Goal: Task Accomplishment & Management: Complete application form

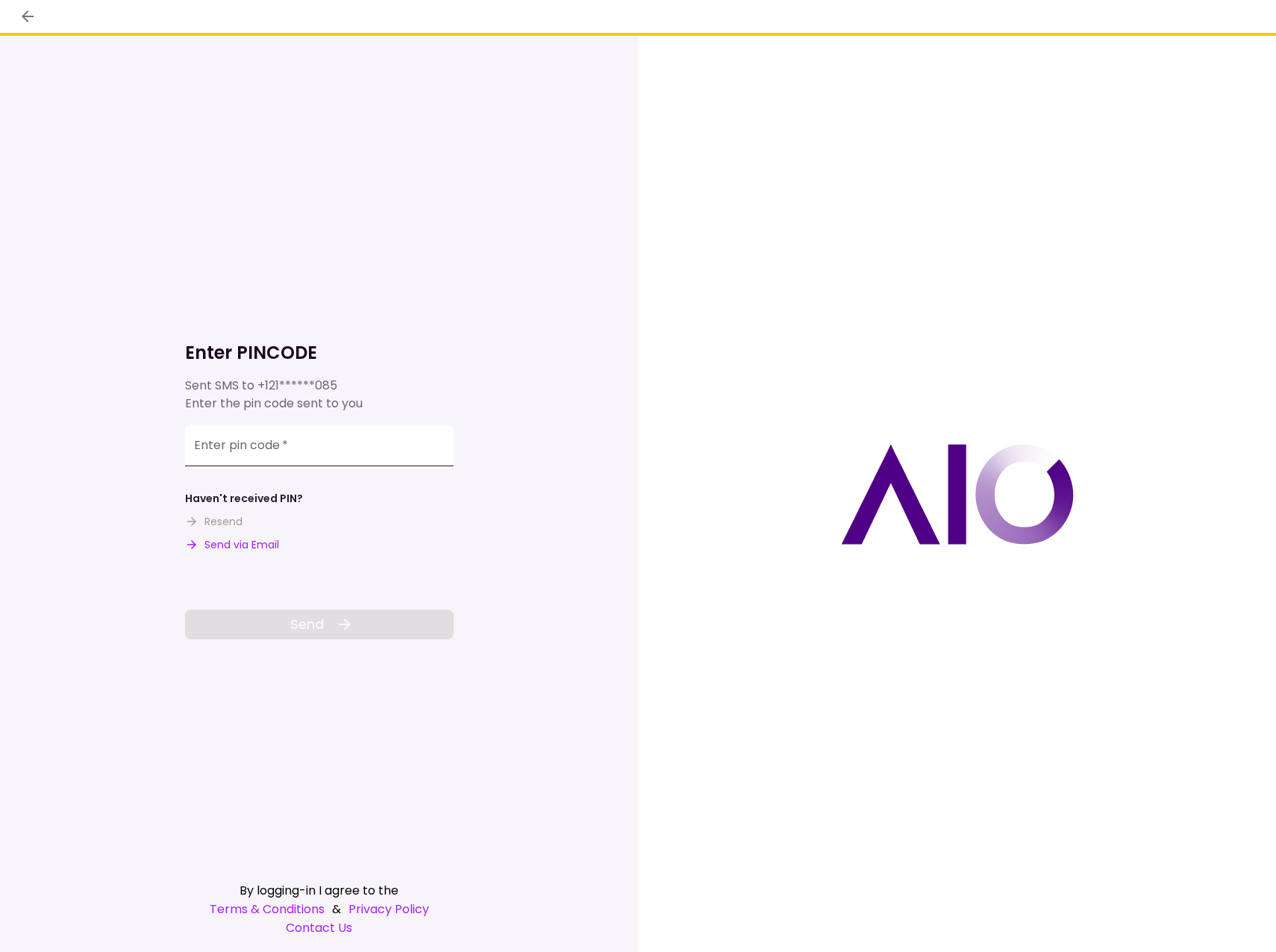
click at [366, 449] on input "Enter pin code   *" at bounding box center [319, 445] width 268 height 42
click at [403, 452] on input "Enter pin code   *" at bounding box center [319, 447] width 268 height 42
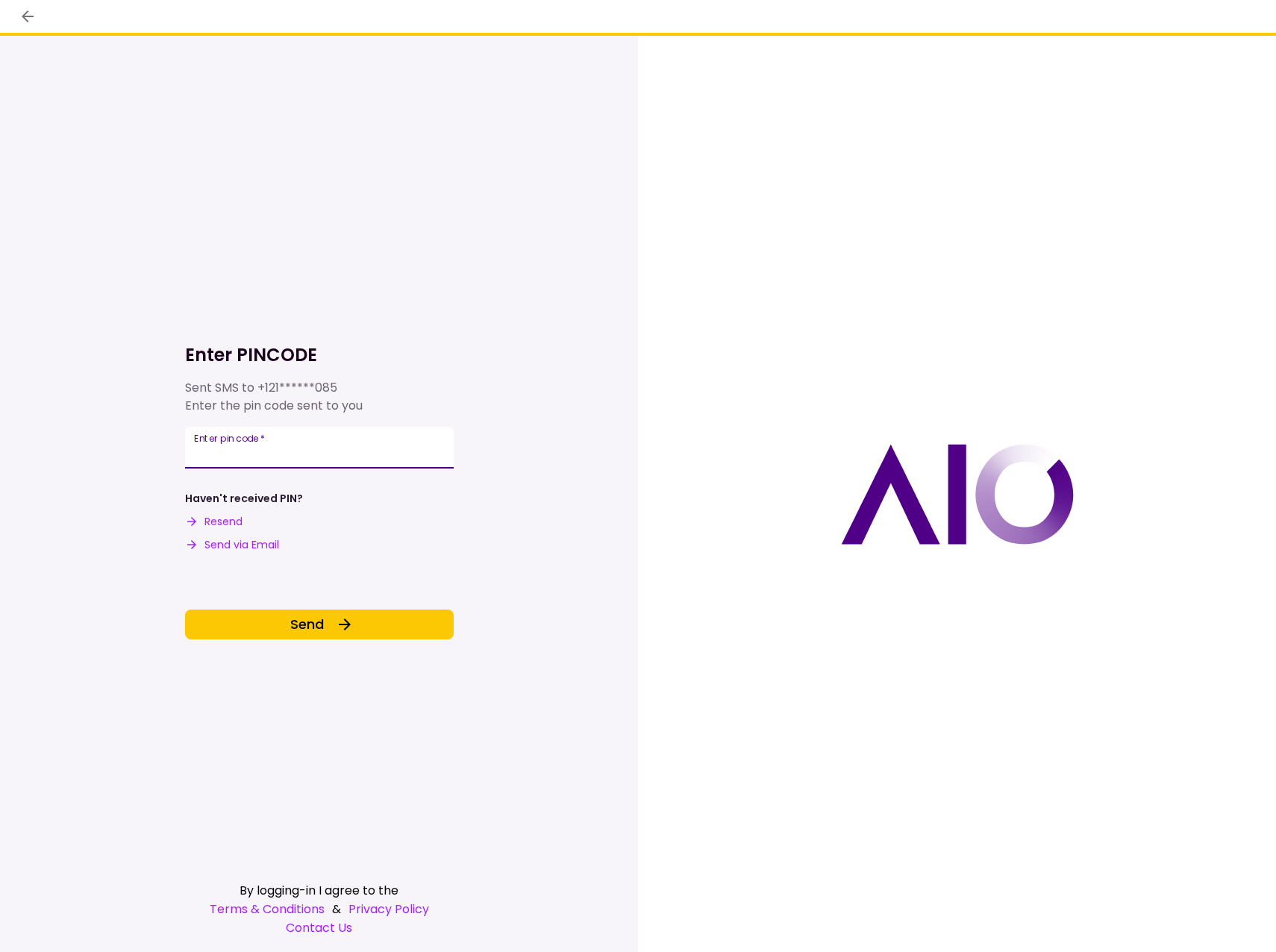
type input "******"
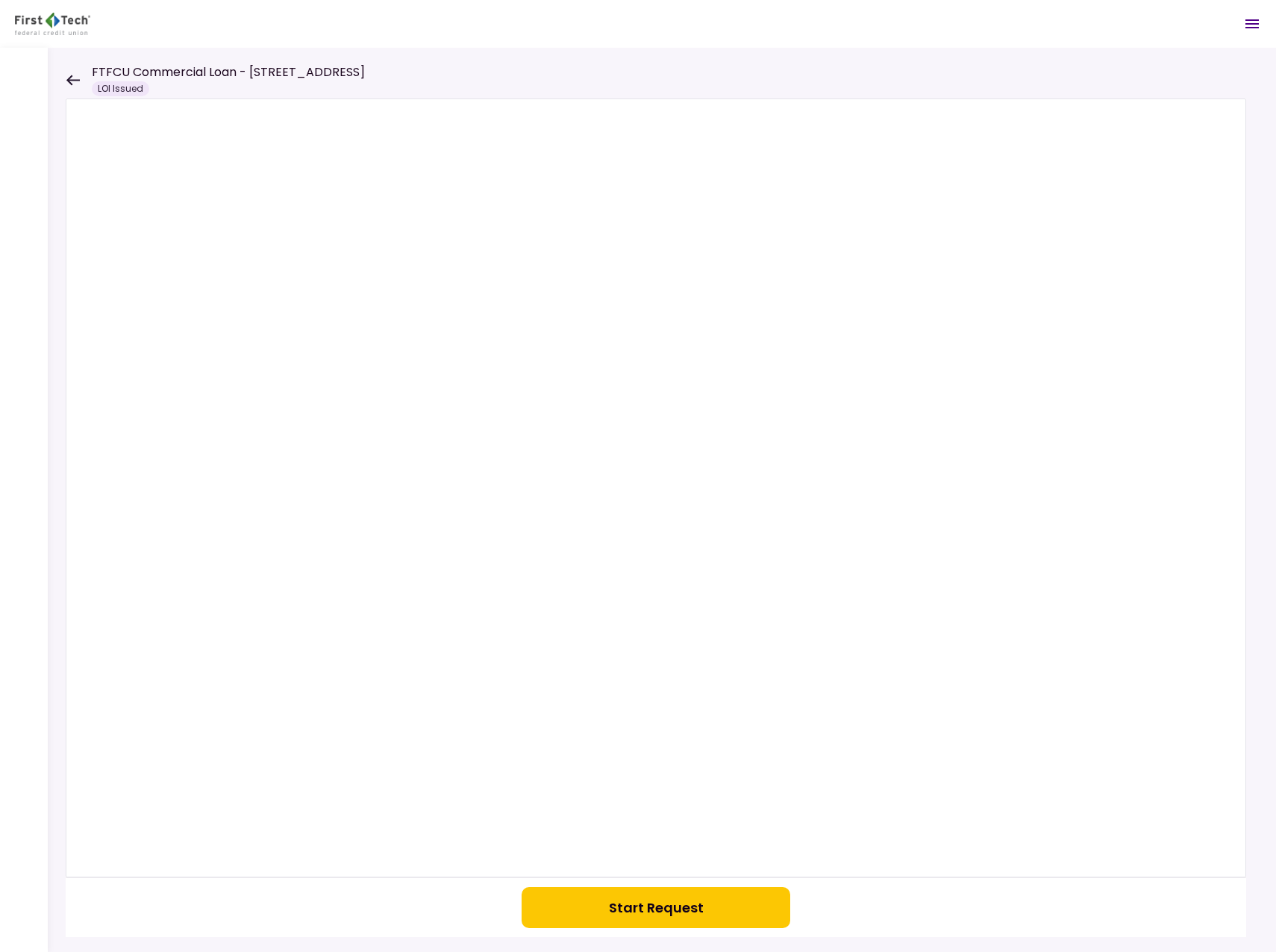
click at [662, 891] on button "Start Request" at bounding box center [655, 908] width 268 height 41
click at [682, 909] on button "button" at bounding box center [655, 908] width 268 height 41
click at [73, 74] on icon at bounding box center [73, 80] width 14 height 11
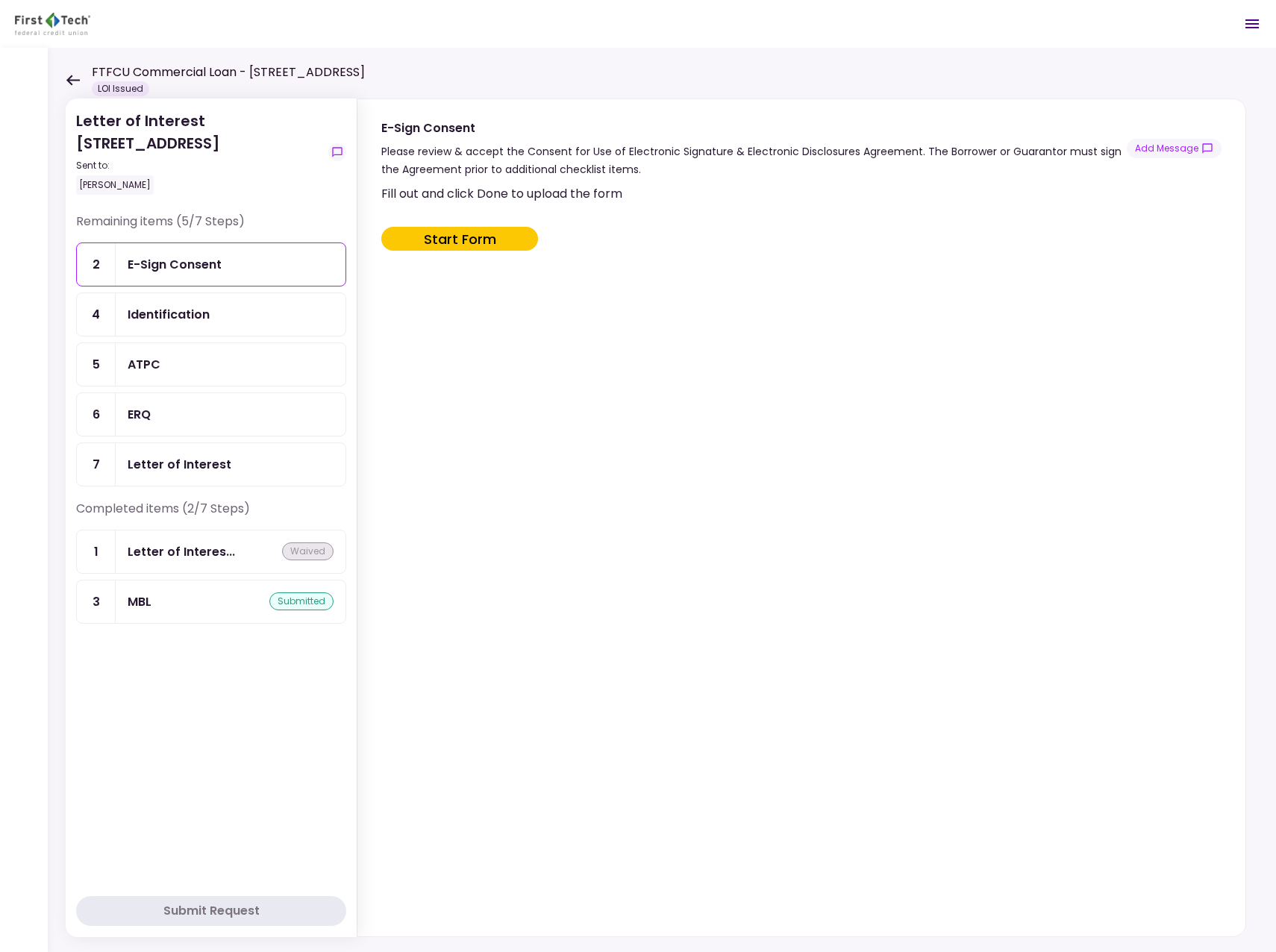
click at [471, 241] on button "Start Form" at bounding box center [460, 239] width 157 height 24
type input "***"
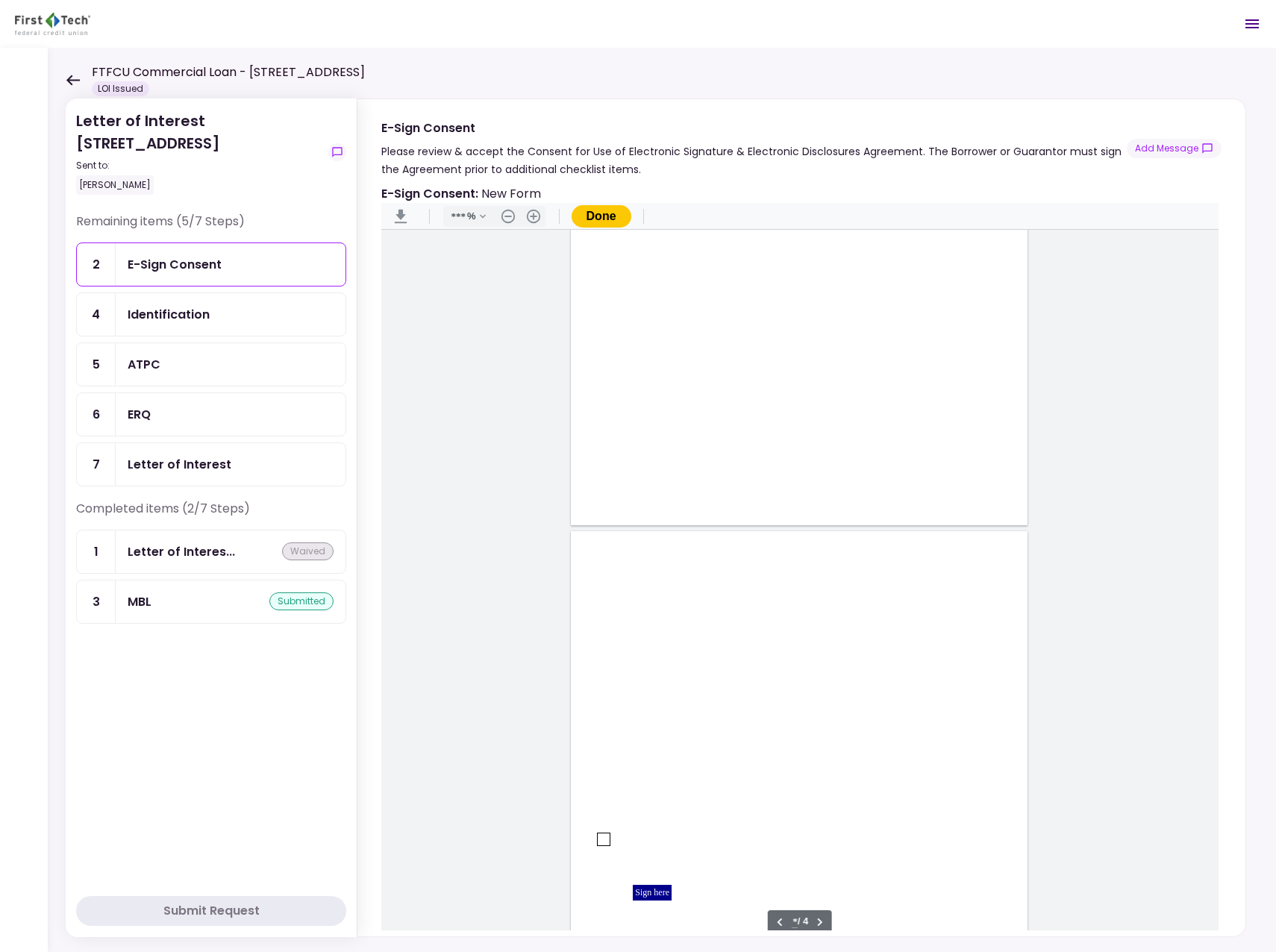
scroll to position [1668, 0]
type input "*"
click at [605, 659] on div "Document Content" at bounding box center [603, 663] width 12 height 12
click at [639, 712] on div "Sign here" at bounding box center [651, 717] width 39 height 16
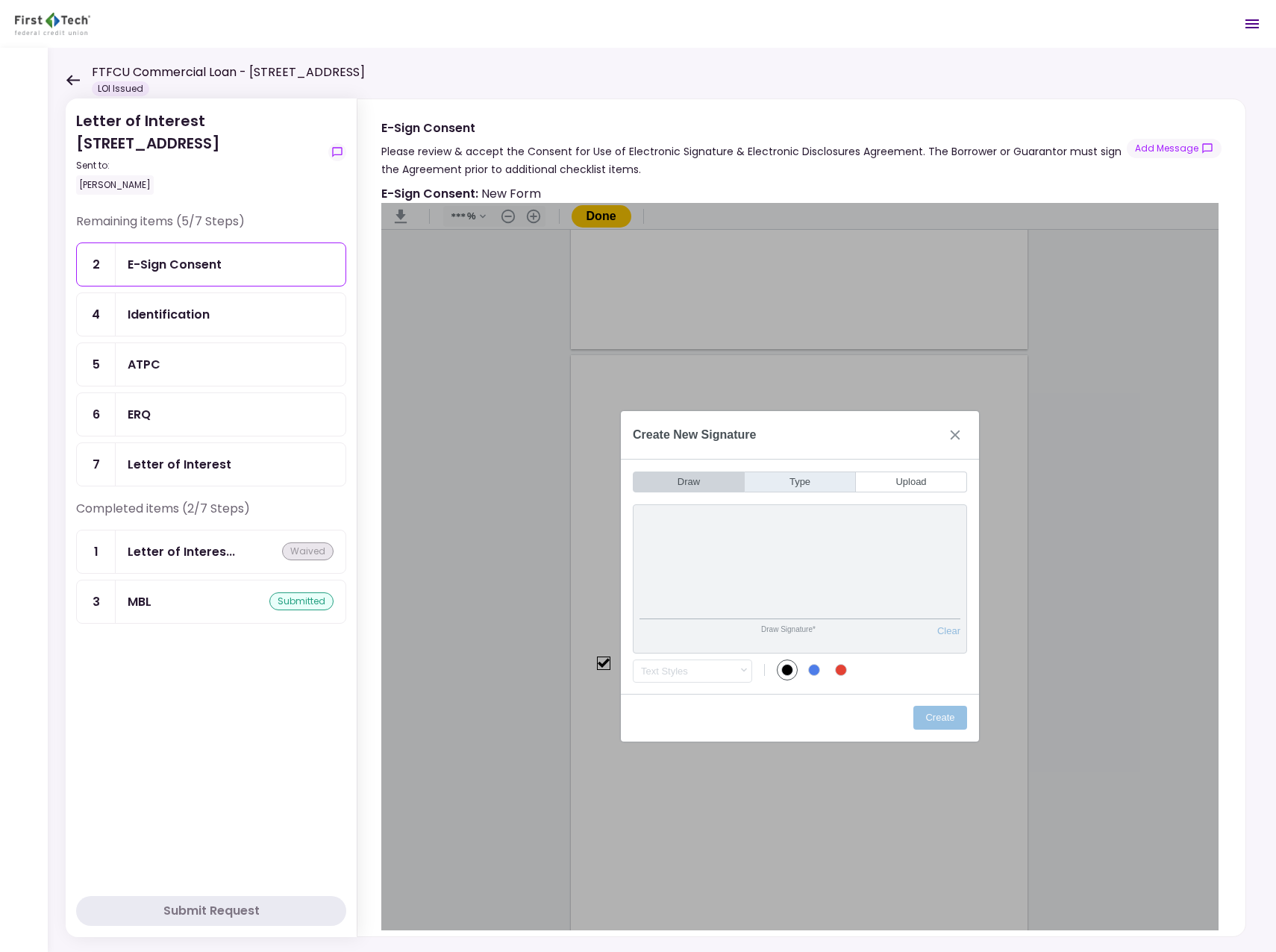
click at [801, 487] on button "Type" at bounding box center [800, 482] width 111 height 21
type input "*****"
click at [724, 485] on button "Draw" at bounding box center [688, 482] width 112 height 21
click at [927, 710] on button "Create" at bounding box center [940, 718] width 54 height 24
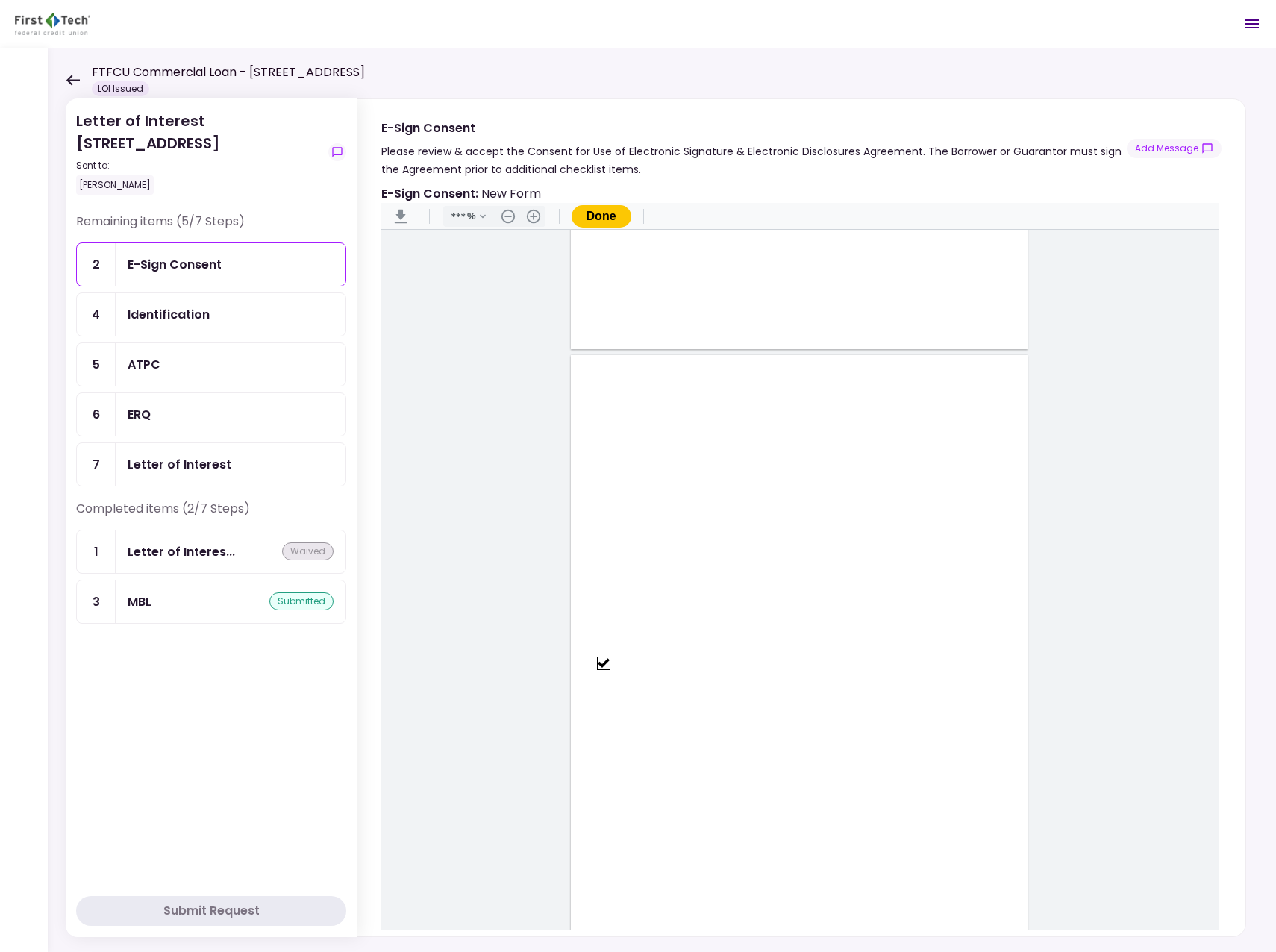
click at [619, 221] on button "Done" at bounding box center [601, 216] width 59 height 22
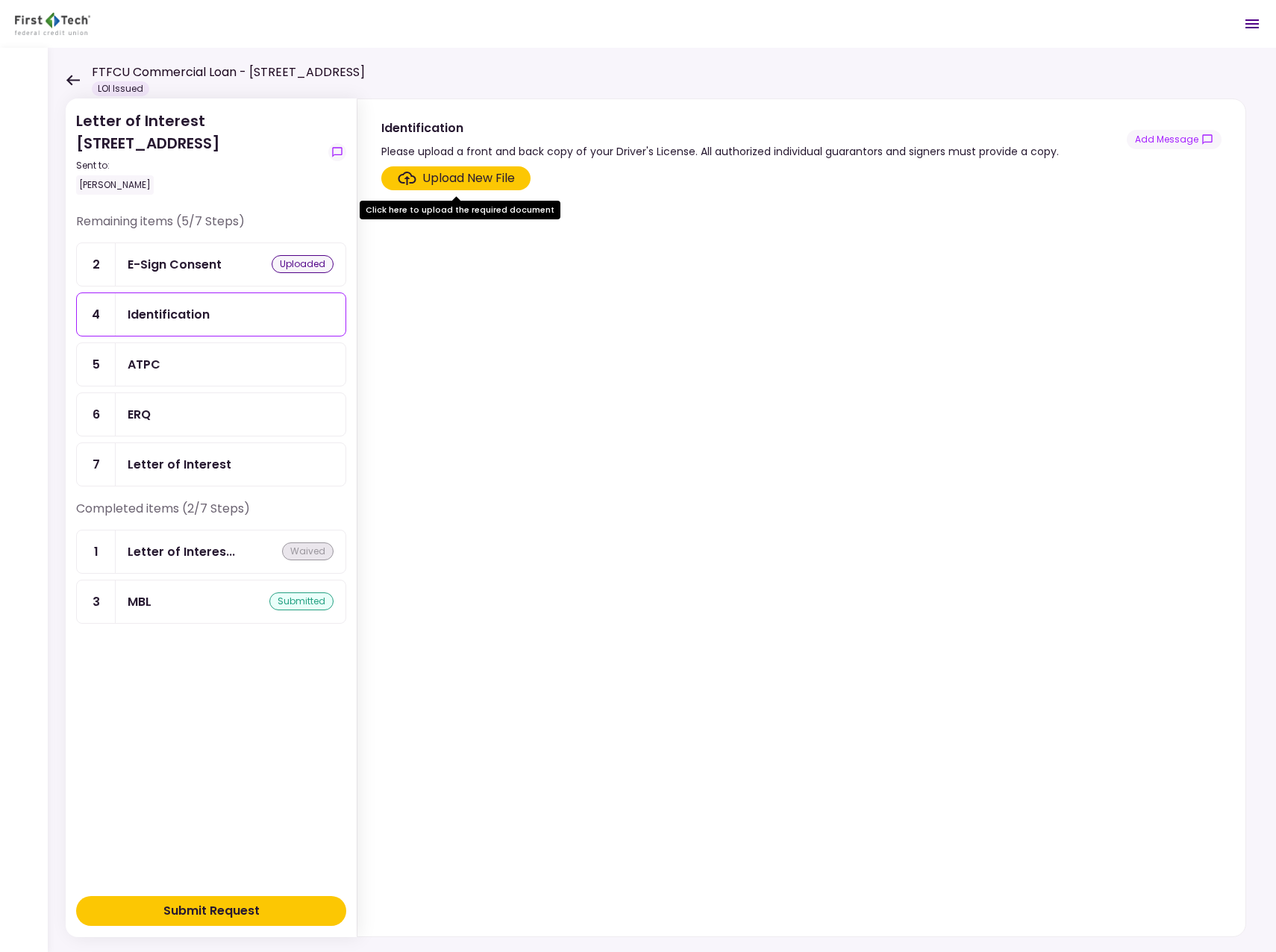
click at [314, 351] on div "ATPC" at bounding box center [230, 365] width 230 height 43
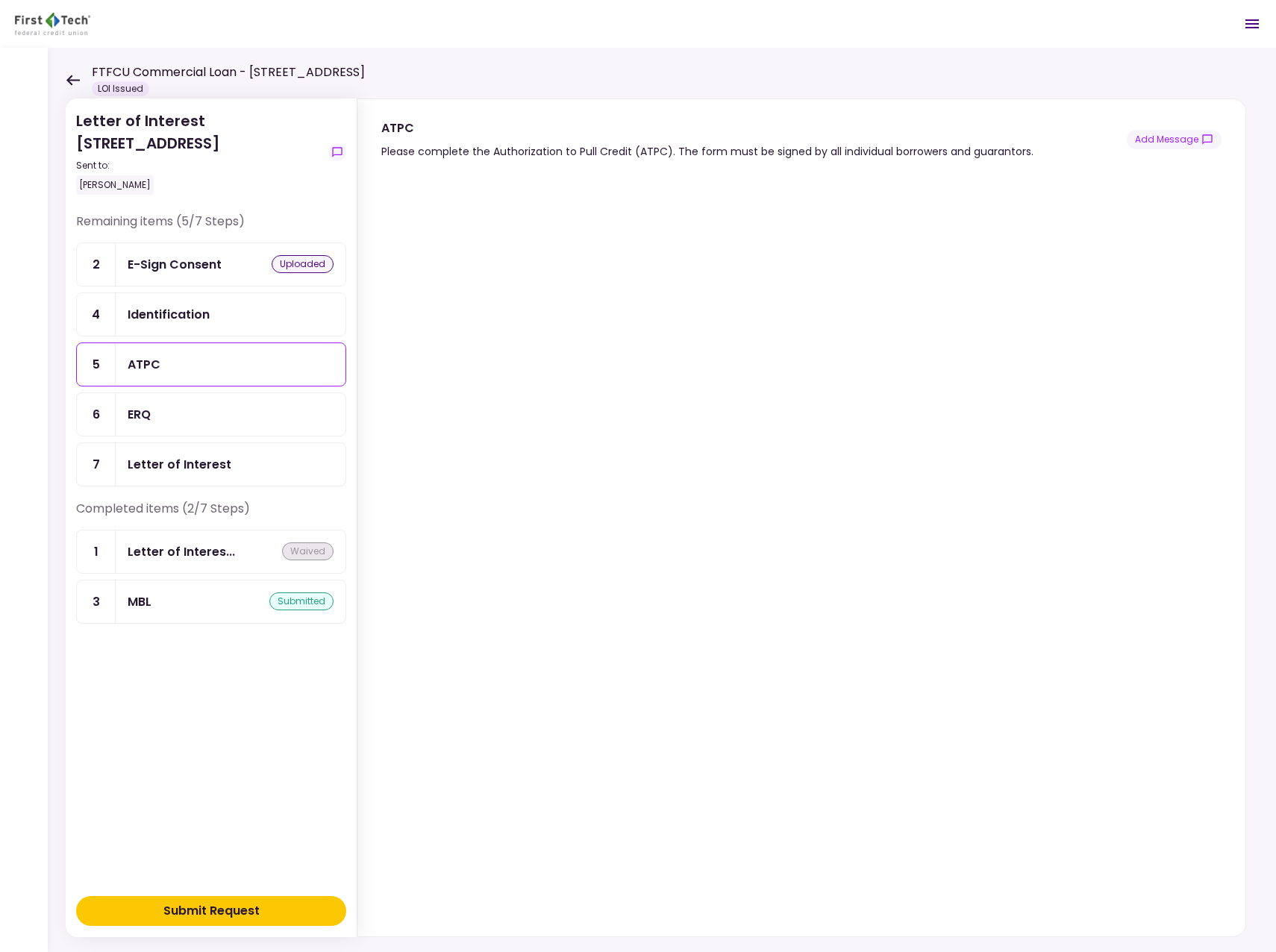
click at [301, 304] on div "Identification" at bounding box center [230, 314] width 230 height 43
click at [522, 181] on label "Upload New File" at bounding box center [456, 178] width 150 height 24
click at [0, 0] on input "Upload New File" at bounding box center [0, 0] width 0 height 0
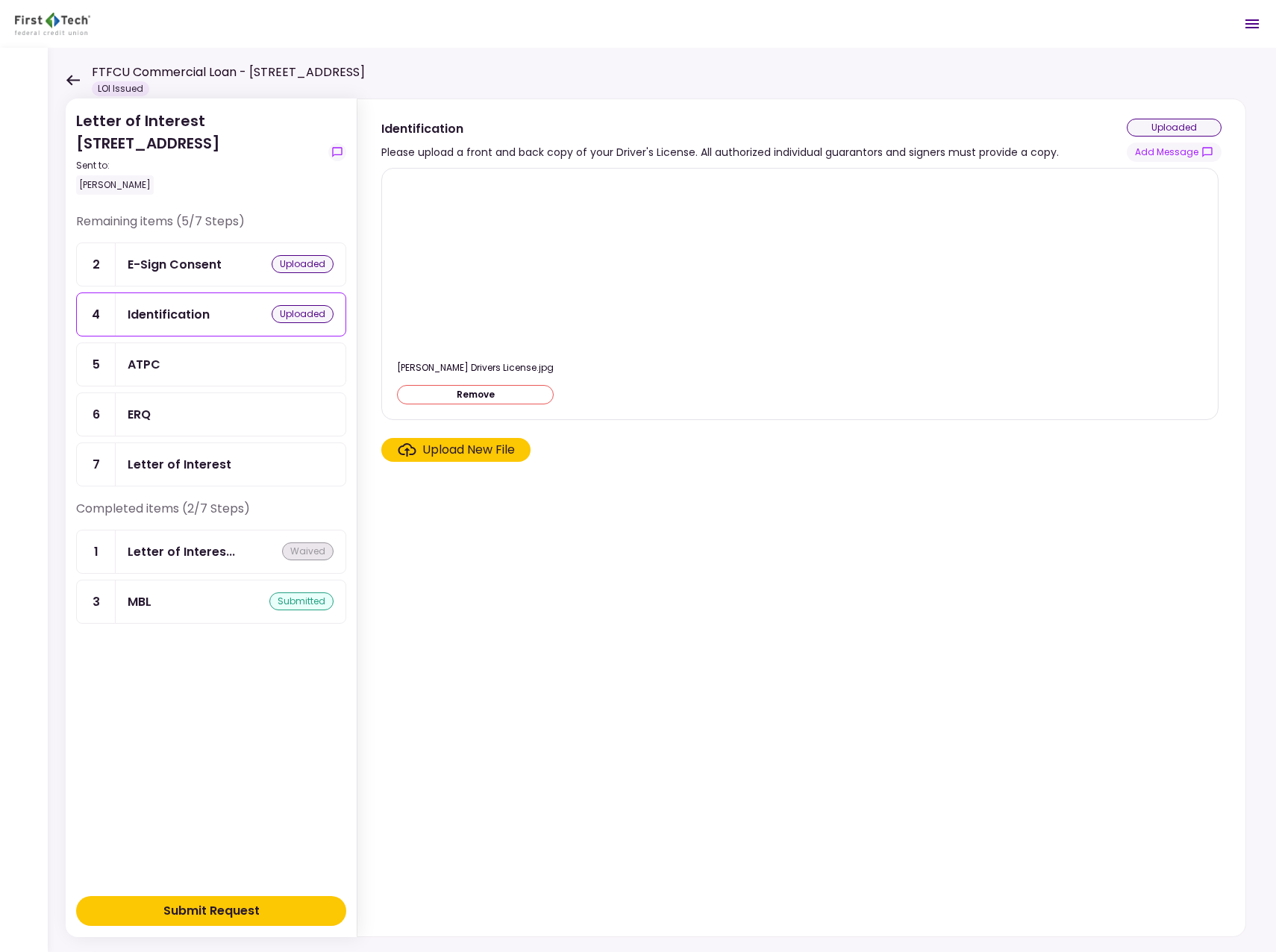
click at [503, 449] on div "Upload New File" at bounding box center [469, 449] width 93 height 18
click at [0, 0] on input "Upload New File" at bounding box center [0, 0] width 0 height 0
click at [511, 449] on div "Upload New File" at bounding box center [469, 449] width 93 height 18
click at [0, 0] on input "Upload New File" at bounding box center [0, 0] width 0 height 0
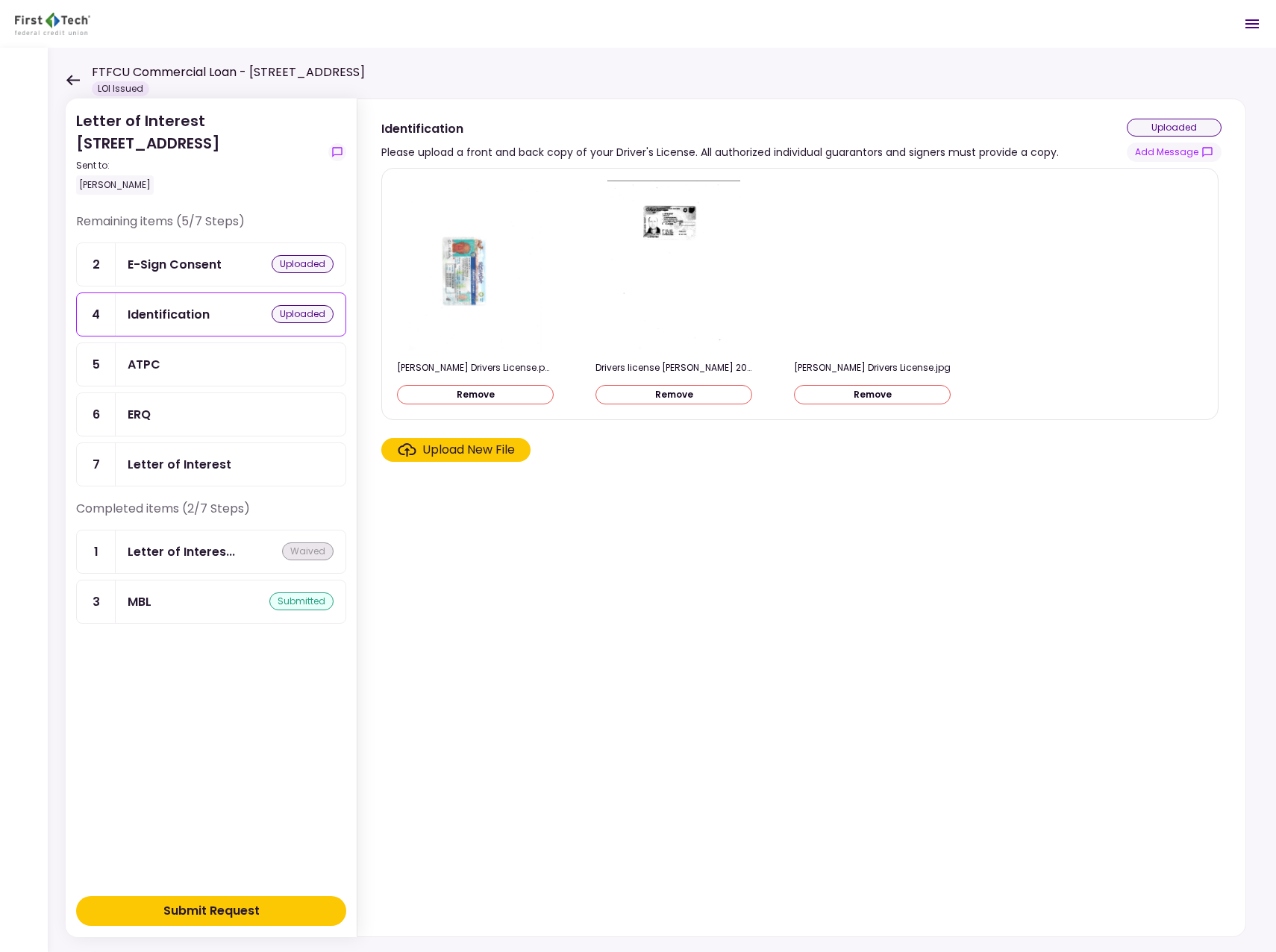
click at [436, 451] on div "Upload New File" at bounding box center [469, 449] width 93 height 18
click at [0, 0] on input "Upload New File" at bounding box center [0, 0] width 0 height 0
click at [453, 447] on div "Upload New File" at bounding box center [469, 449] width 93 height 18
click at [0, 0] on input "Upload New File" at bounding box center [0, 0] width 0 height 0
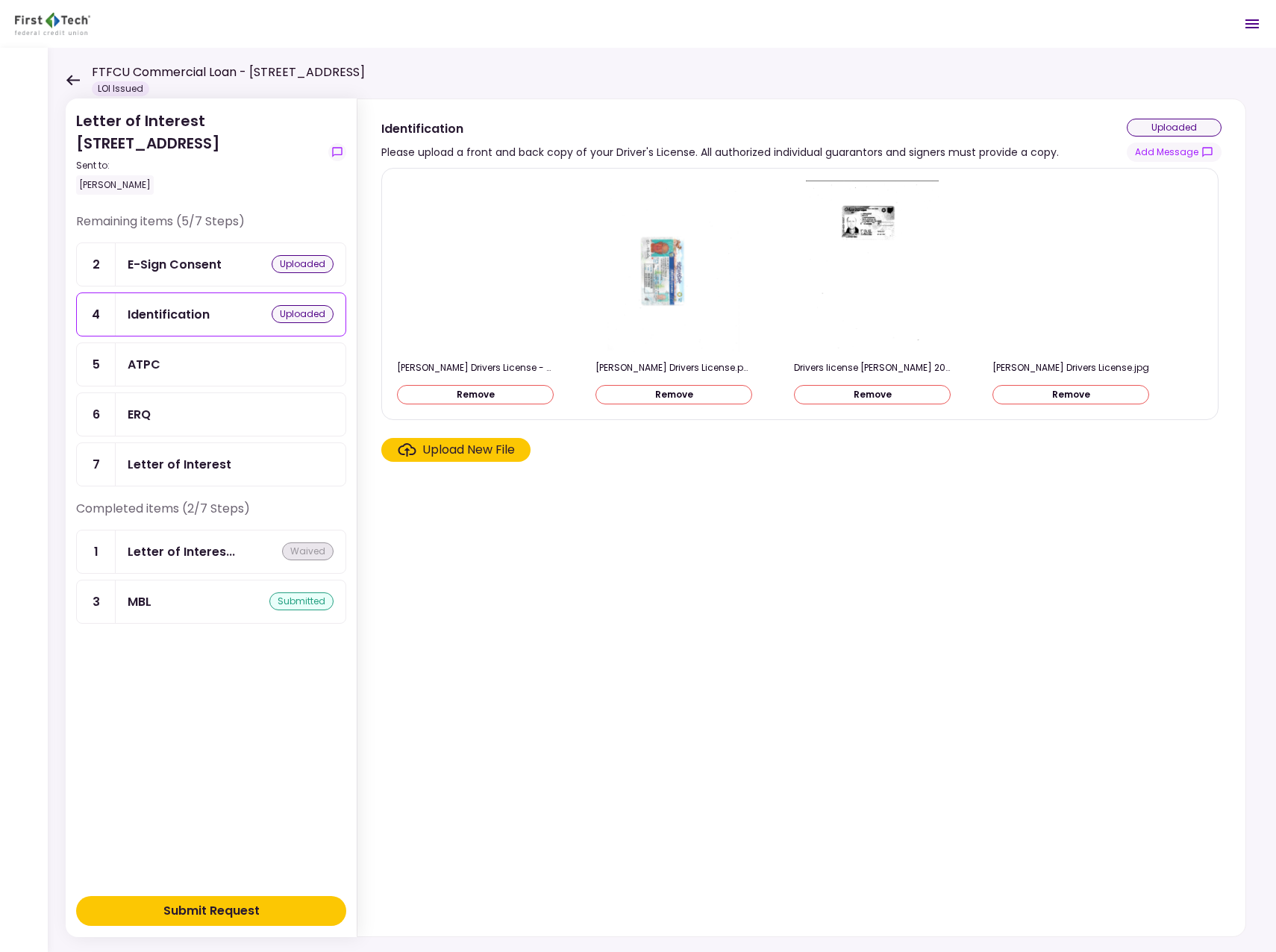
click at [283, 906] on button "Submit Request" at bounding box center [211, 911] width 270 height 30
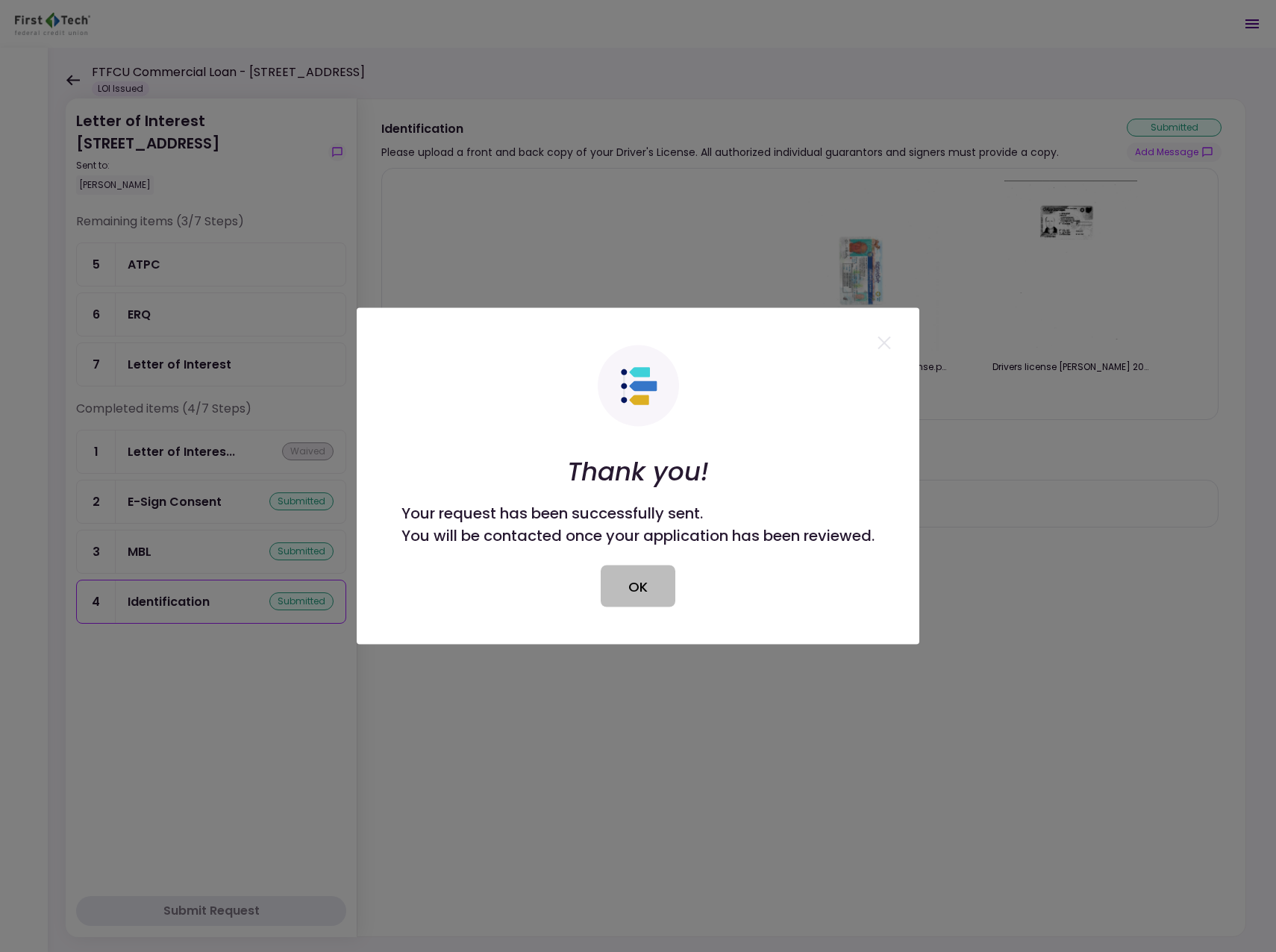
click at [651, 596] on button "OK" at bounding box center [638, 586] width 74 height 42
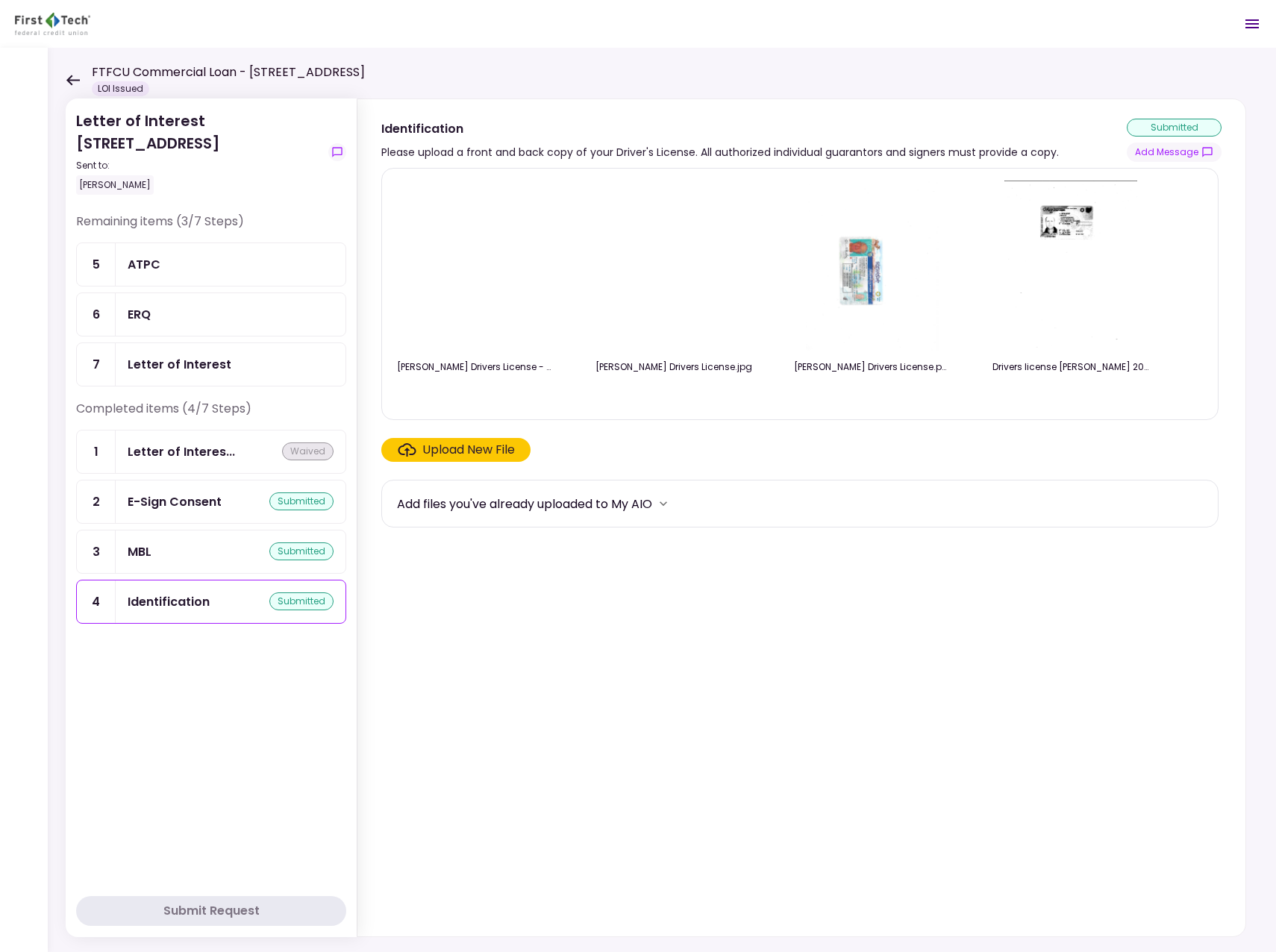
click at [186, 256] on div "ATPC" at bounding box center [230, 264] width 206 height 19
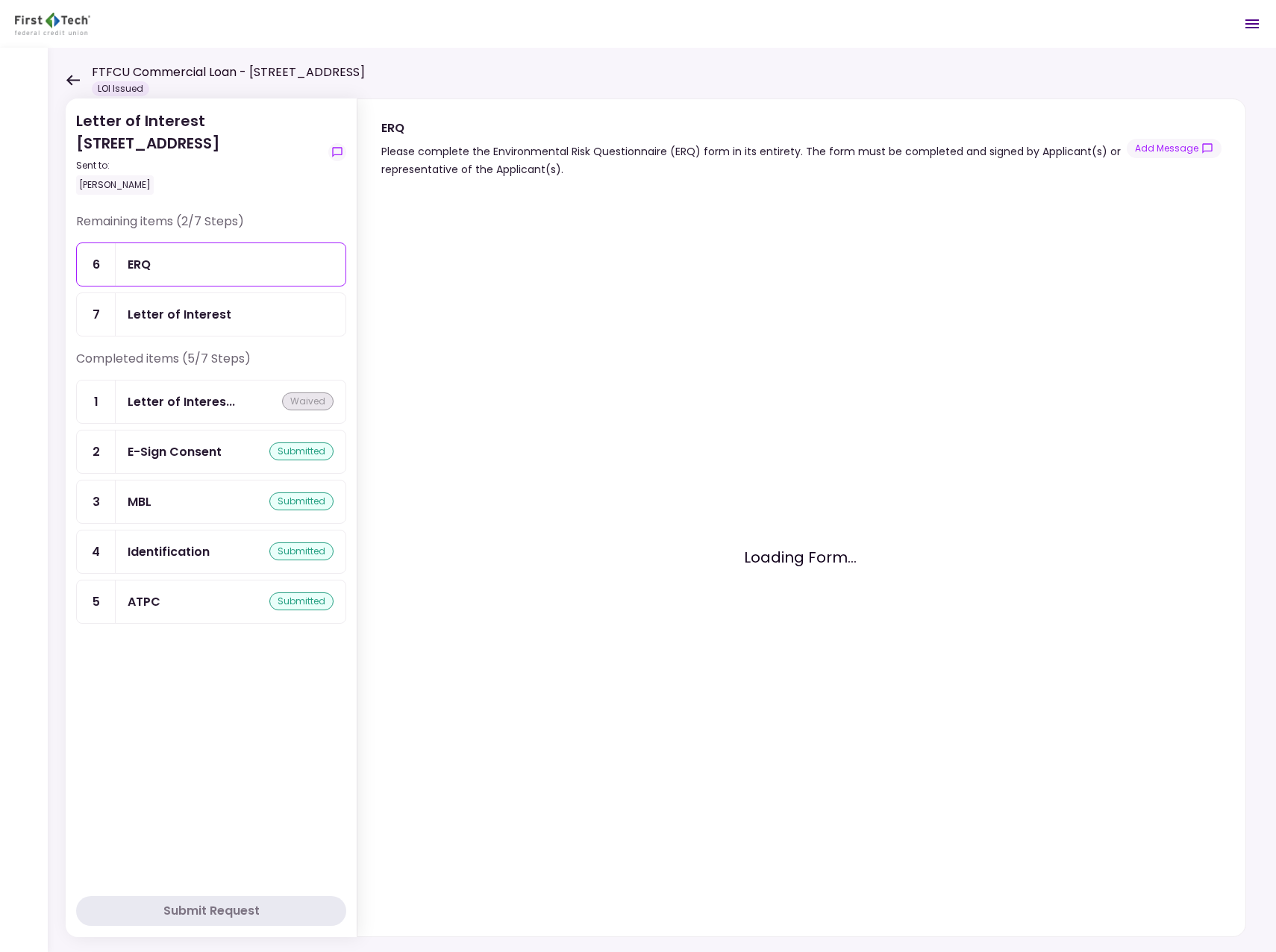
click at [163, 269] on div "ERQ" at bounding box center [230, 264] width 206 height 19
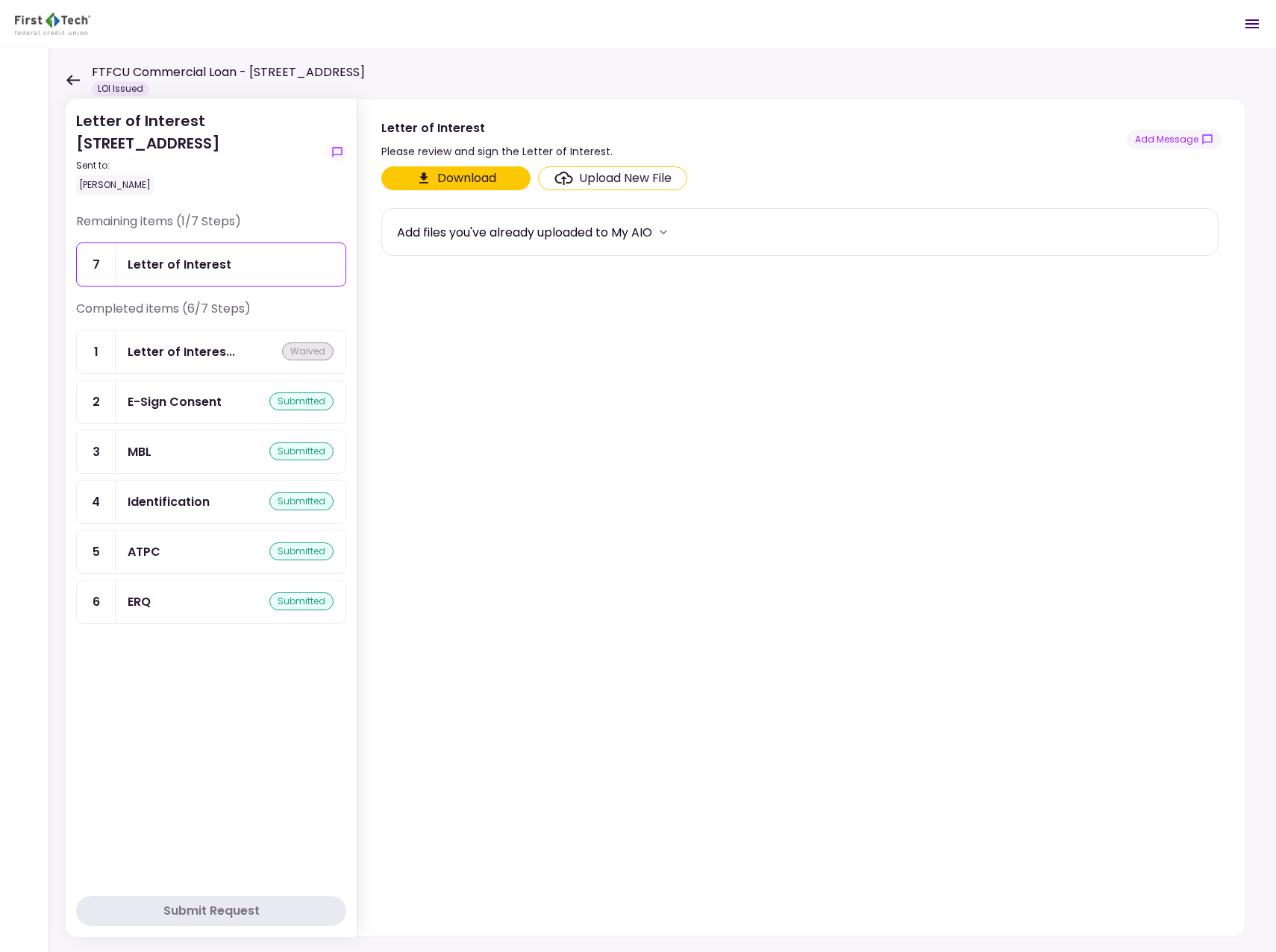
click at [496, 180] on button "Download" at bounding box center [456, 178] width 150 height 24
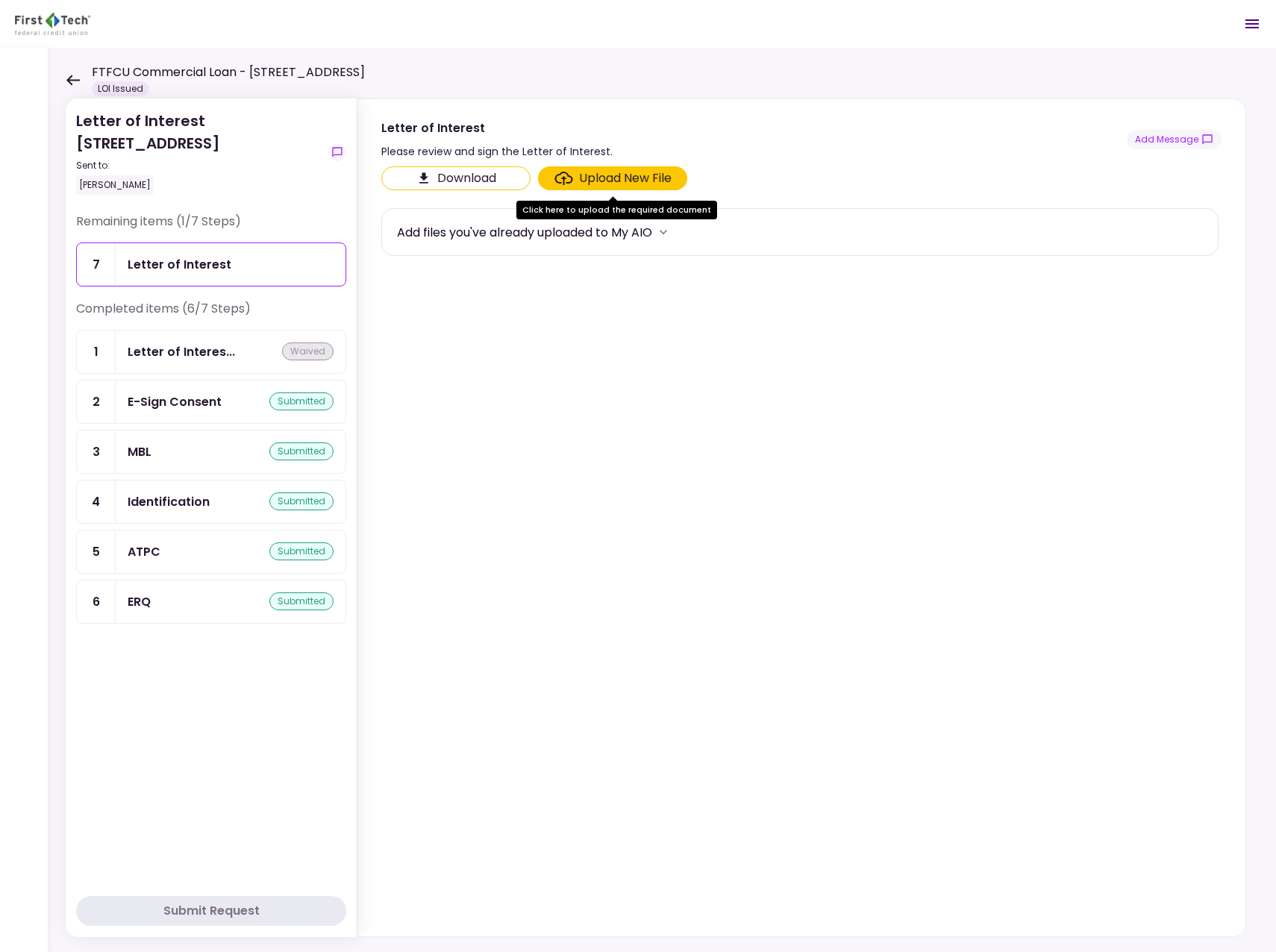
click at [564, 176] on icon "Click here to upload the required document" at bounding box center [564, 178] width 19 height 13
click at [0, 0] on input "Upload New File" at bounding box center [0, 0] width 0 height 0
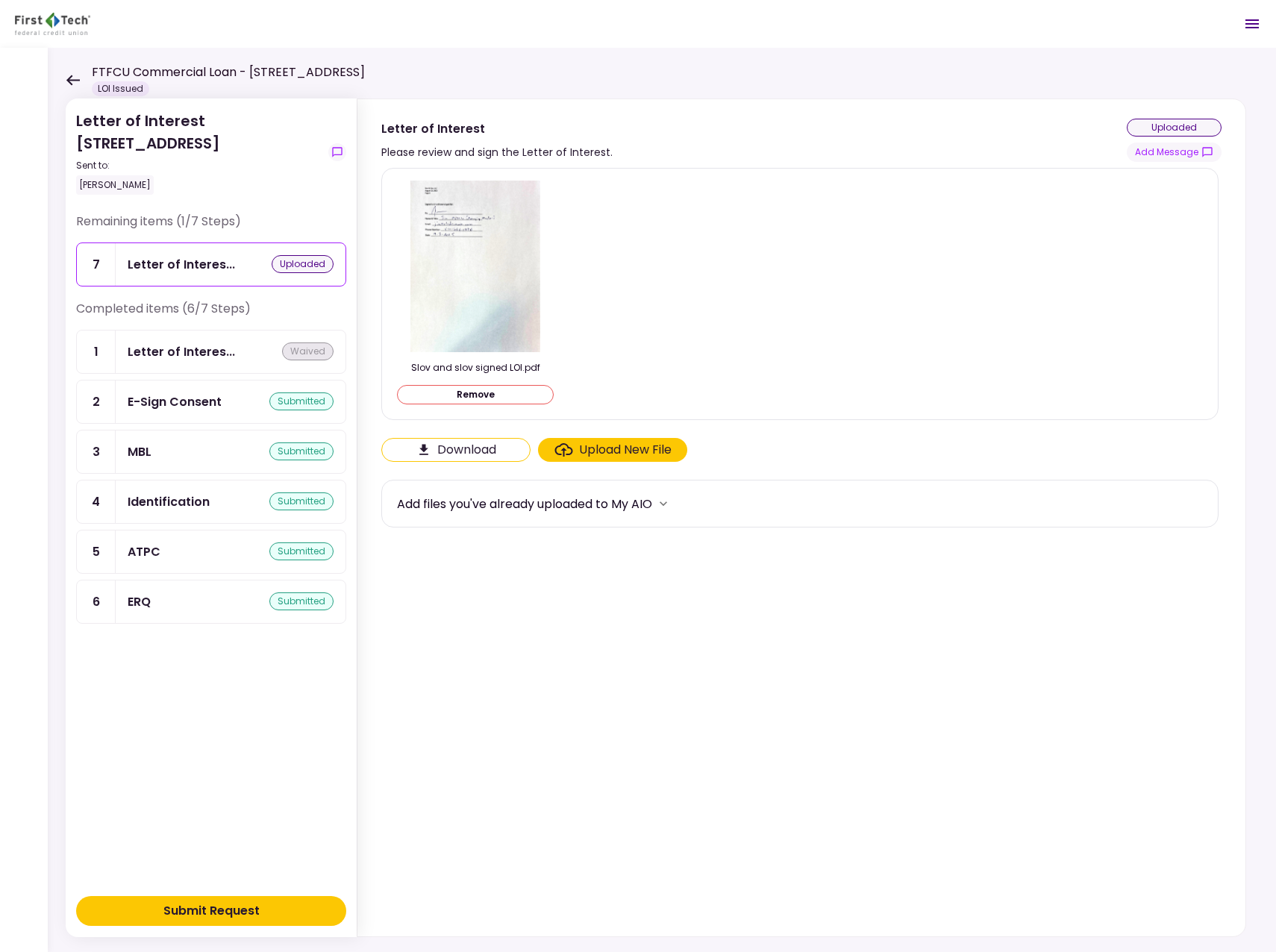
click at [260, 906] on button "Submit Request" at bounding box center [211, 911] width 270 height 30
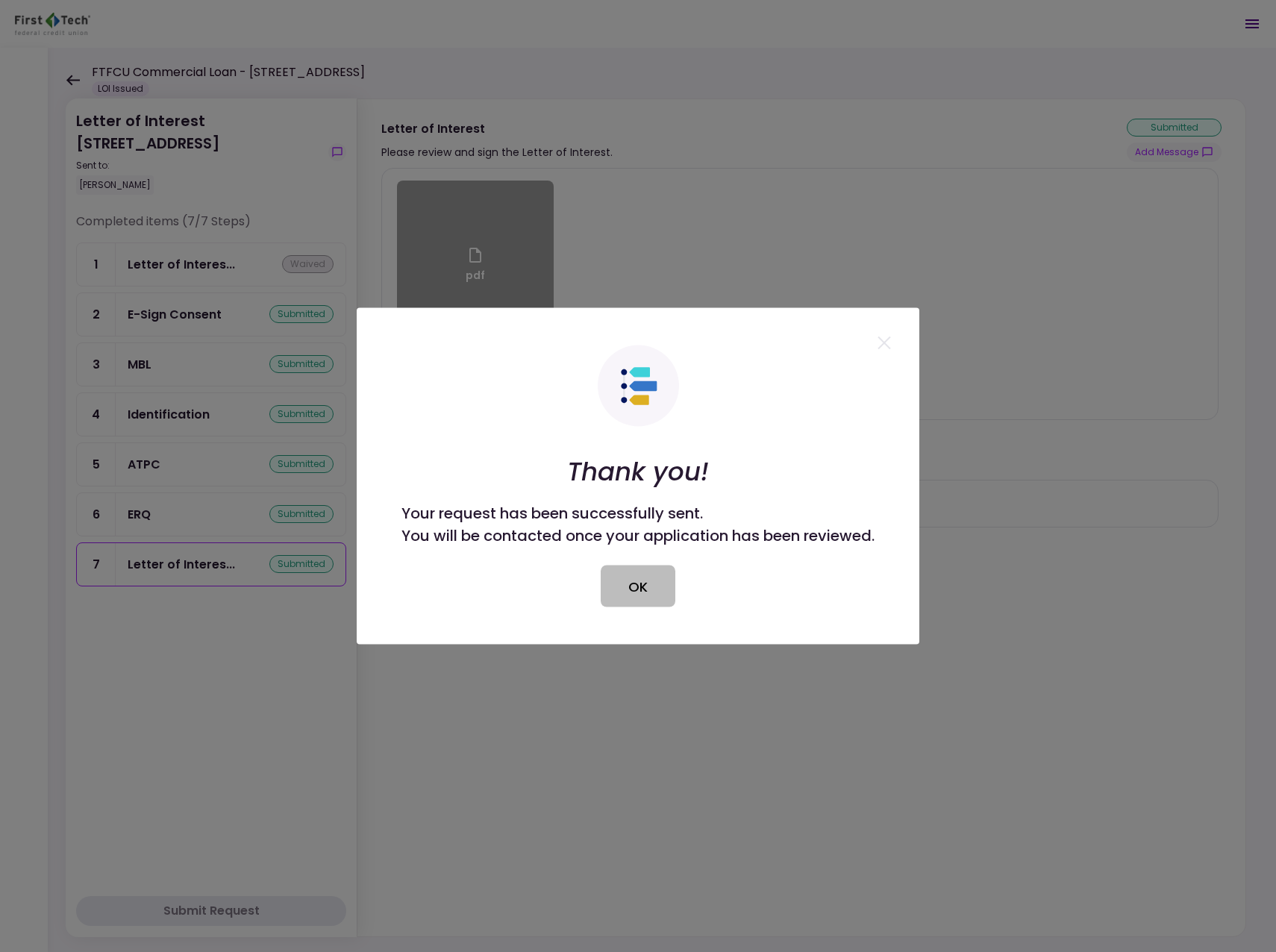
click at [640, 571] on button "OK" at bounding box center [638, 586] width 74 height 42
